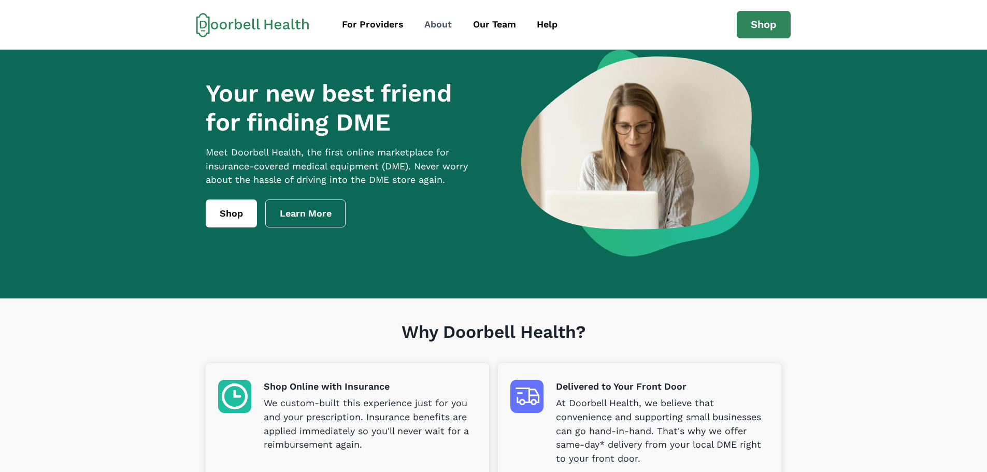
click at [432, 25] on div "About" at bounding box center [437, 25] width 27 height 14
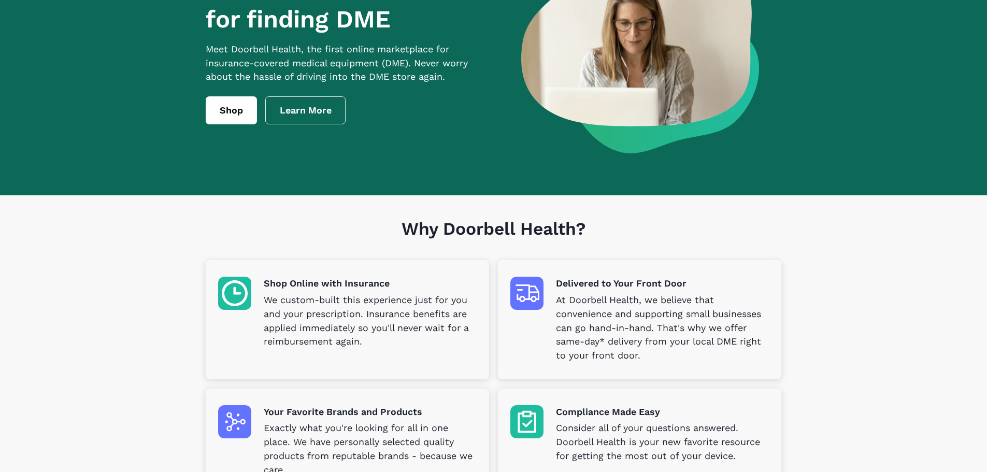
scroll to position [104, 0]
drag, startPoint x: 404, startPoint y: 226, endPoint x: 585, endPoint y: 239, distance: 181.8
click at [585, 239] on h1 "Why Doorbell Health?" at bounding box center [494, 239] width 576 height 42
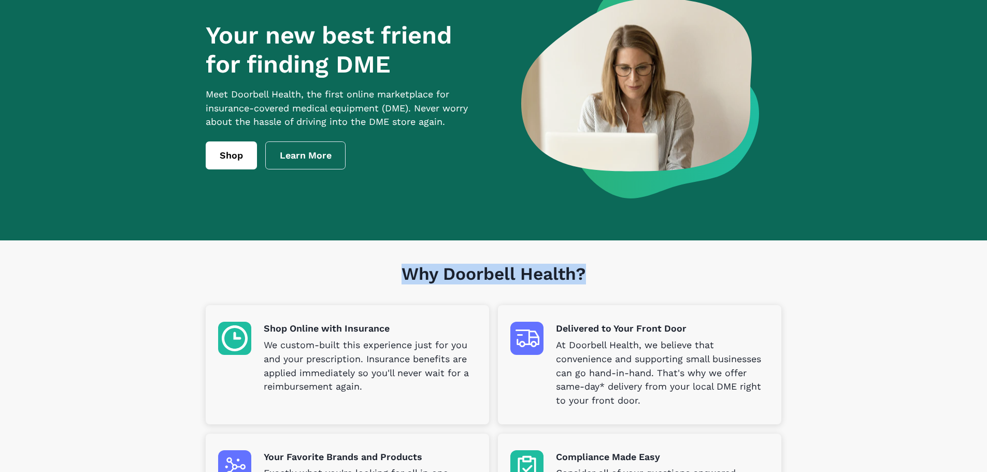
scroll to position [0, 0]
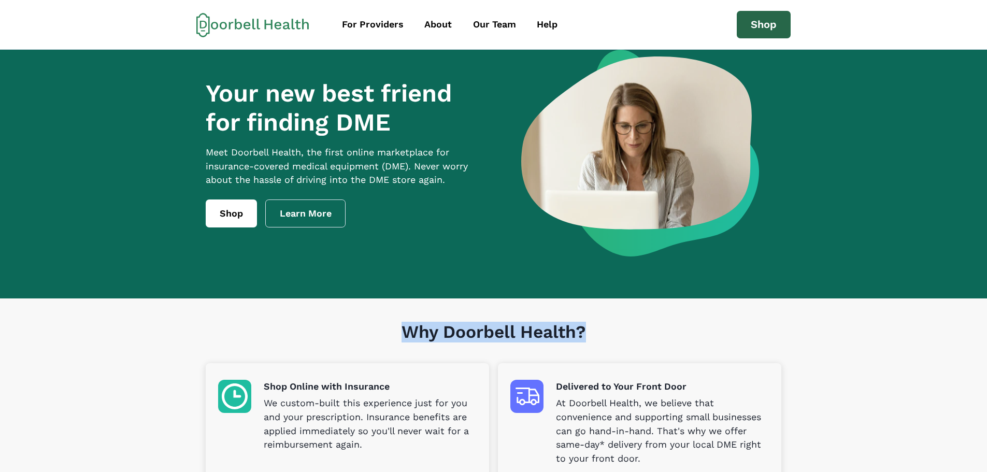
click at [767, 24] on link "Shop" at bounding box center [764, 25] width 54 height 28
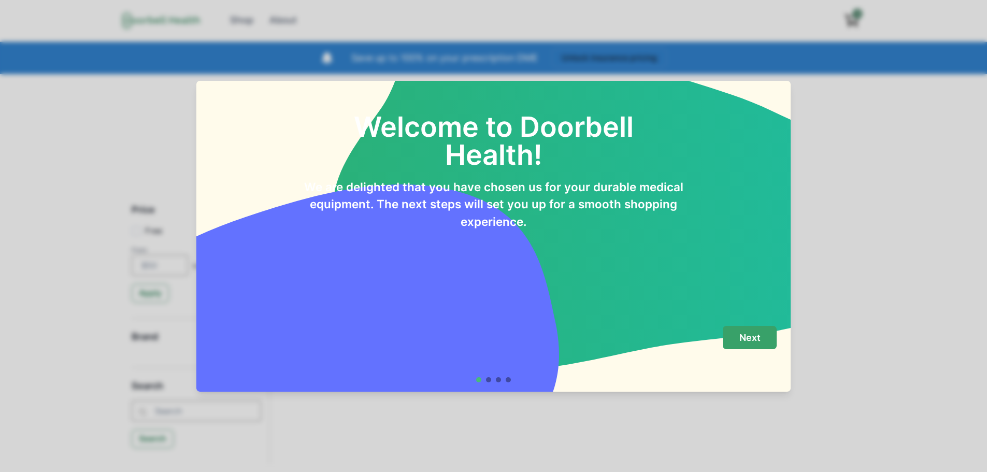
click at [748, 342] on p "Next" at bounding box center [750, 337] width 21 height 11
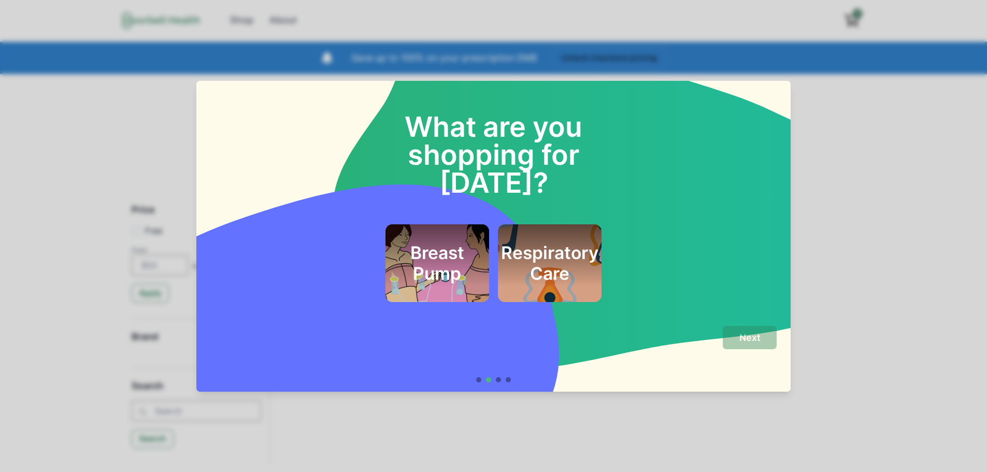
click at [552, 243] on h2 "Respiratory Care" at bounding box center [549, 264] width 97 height 42
click at [758, 338] on p "Next" at bounding box center [750, 337] width 21 height 11
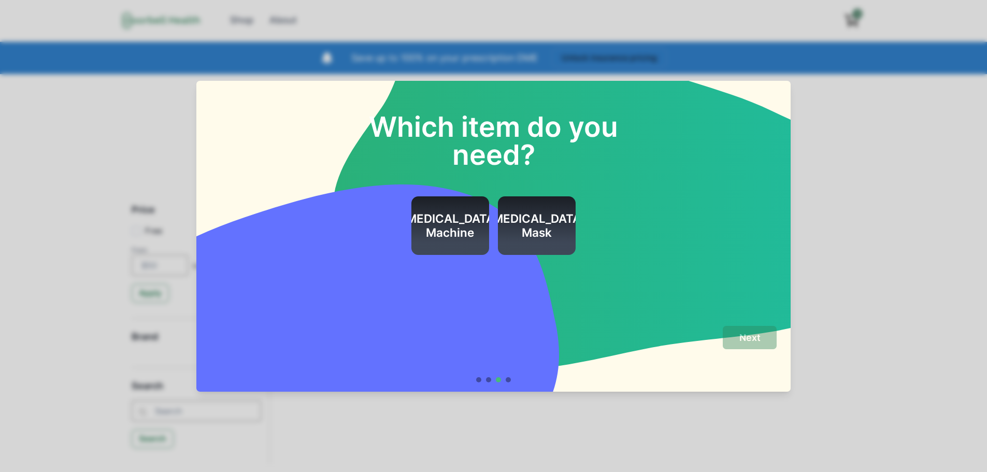
click at [443, 221] on h2 "[MEDICAL_DATA] Machine" at bounding box center [450, 226] width 97 height 28
click at [537, 237] on h2 "[MEDICAL_DATA] Mask" at bounding box center [536, 226] width 97 height 28
drag, startPoint x: 454, startPoint y: 231, endPoint x: 618, endPoint y: 292, distance: 175.0
click at [456, 231] on h2 "[MEDICAL_DATA] Machine" at bounding box center [450, 226] width 97 height 28
click at [744, 336] on p "Next" at bounding box center [750, 337] width 21 height 11
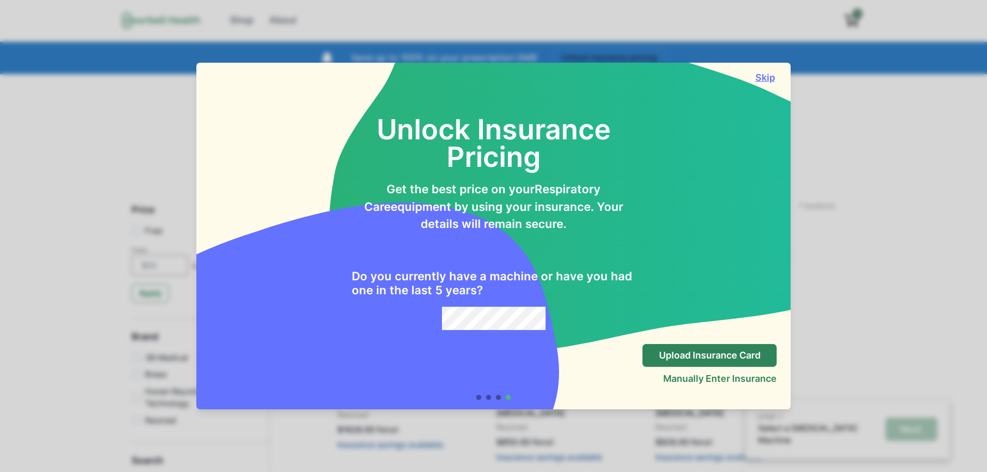
click at [763, 78] on button "Skip" at bounding box center [764, 77] width 23 height 11
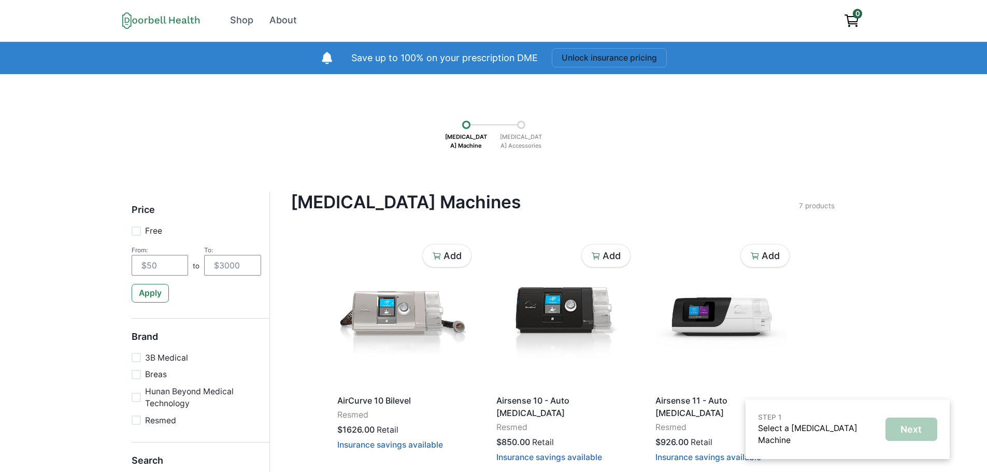
click at [519, 144] on p "[MEDICAL_DATA] Accessories" at bounding box center [521, 141] width 52 height 24
